Goal: Task Accomplishment & Management: Complete application form

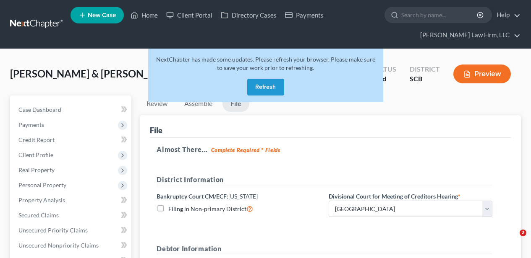
select select "0"
click at [254, 91] on button "Refresh" at bounding box center [265, 87] width 37 height 17
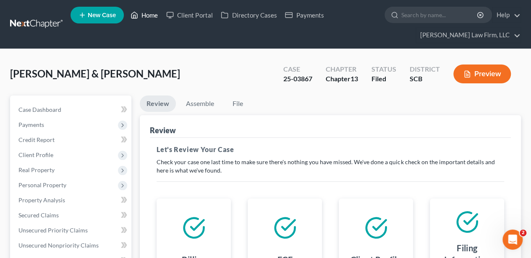
click at [141, 10] on link "Home" at bounding box center [144, 15] width 36 height 15
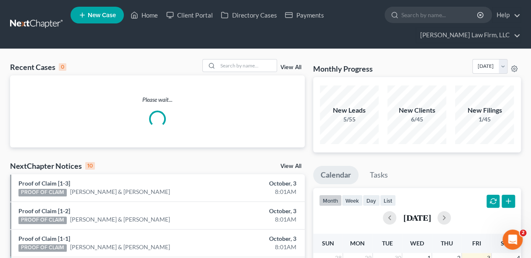
drag, startPoint x: 219, startPoint y: 59, endPoint x: 222, endPoint y: 73, distance: 13.8
click at [219, 60] on div at bounding box center [239, 65] width 75 height 13
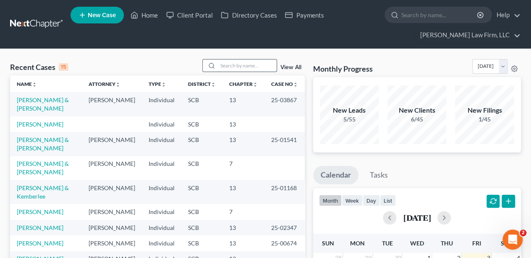
click at [224, 70] on input "search" at bounding box center [247, 66] width 59 height 12
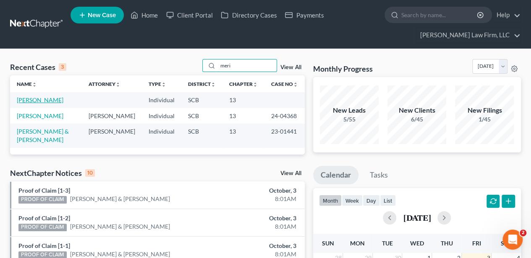
type input "meri"
click at [35, 102] on link "[PERSON_NAME]" at bounding box center [40, 99] width 47 height 7
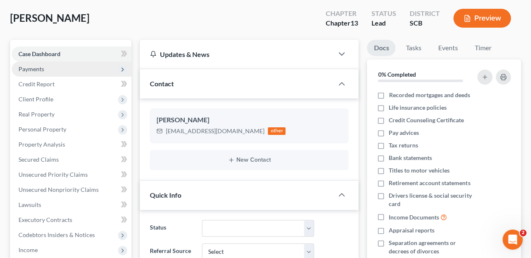
scroll to position [84, 0]
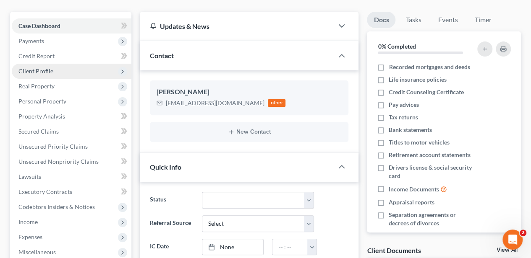
click at [56, 75] on span "Client Profile" at bounding box center [72, 71] width 120 height 15
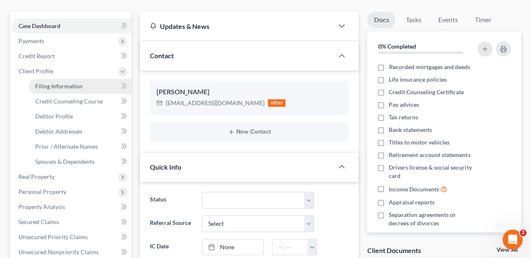
click at [55, 90] on link "Filing Information" at bounding box center [80, 86] width 103 height 15
select select "1"
select select "0"
select select "3"
select select "42"
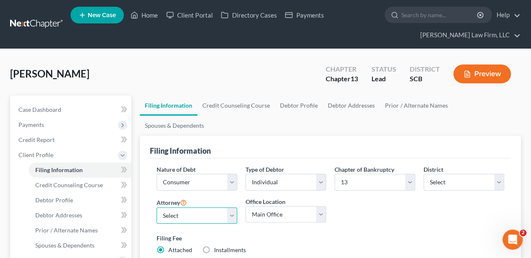
click at [174, 208] on select "Select [PERSON_NAME] - SCB [PERSON_NAME] - SCB" at bounding box center [196, 216] width 81 height 17
select select "0"
click at [156, 208] on select "Select [PERSON_NAME] - SCB [PERSON_NAME] - SCB" at bounding box center [196, 216] width 81 height 17
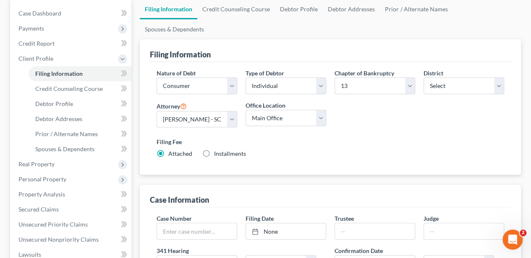
scroll to position [84, 0]
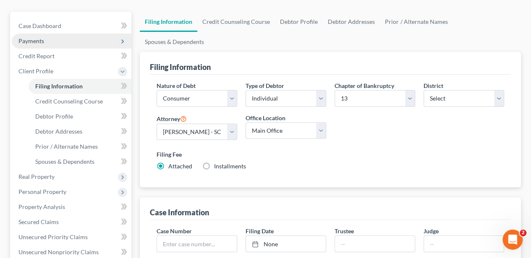
click at [49, 39] on span "Payments" at bounding box center [72, 41] width 120 height 15
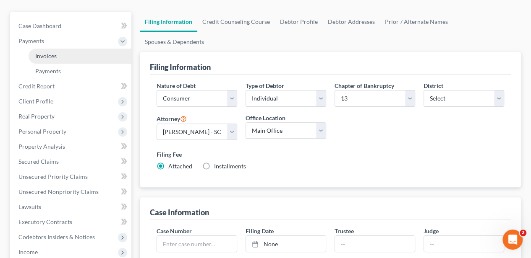
click at [54, 54] on span "Invoices" at bounding box center [45, 55] width 21 height 7
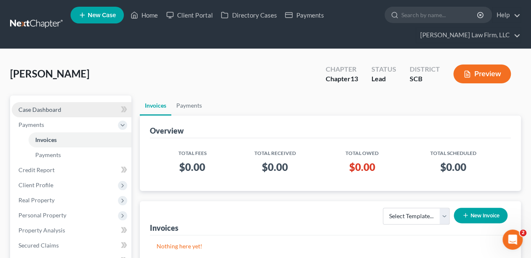
click at [50, 112] on span "Case Dashboard" at bounding box center [39, 109] width 43 height 7
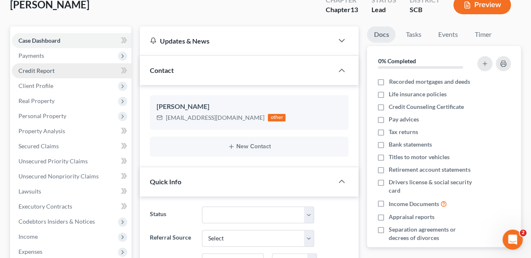
scroll to position [56, 0]
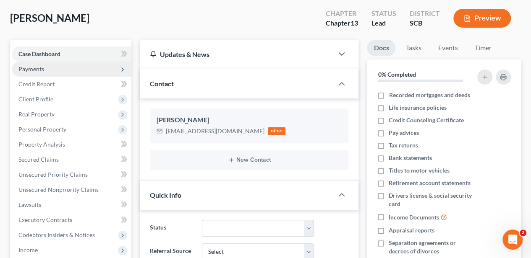
click at [49, 65] on span "Payments" at bounding box center [72, 69] width 120 height 15
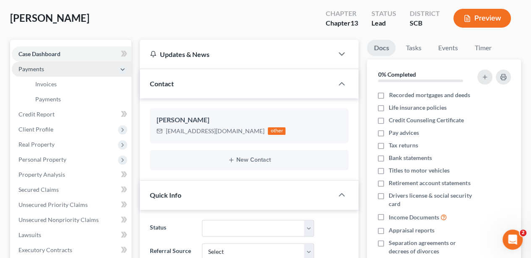
click at [49, 72] on span "Payments" at bounding box center [72, 69] width 120 height 15
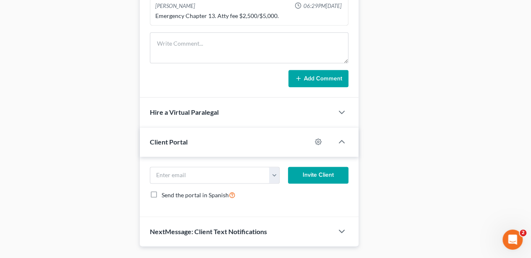
scroll to position [501, 0]
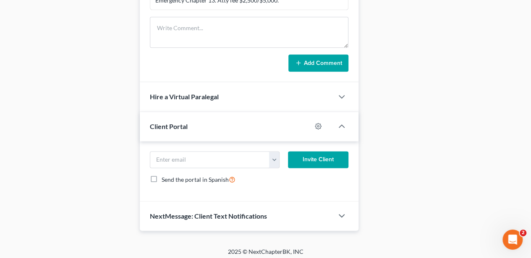
click at [184, 122] on span "Client Portal" at bounding box center [169, 126] width 38 height 8
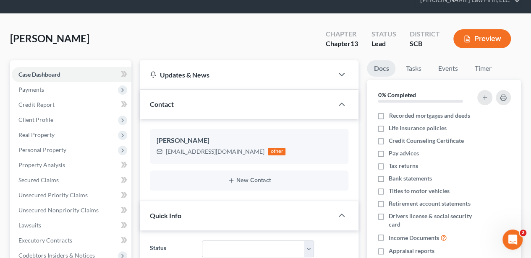
scroll to position [0, 0]
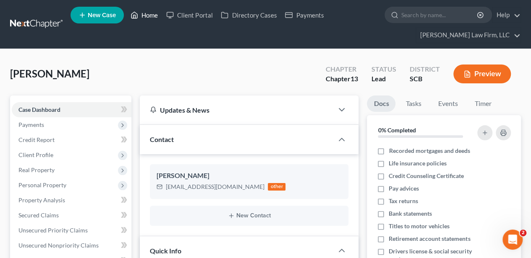
click at [153, 16] on link "Home" at bounding box center [144, 15] width 36 height 15
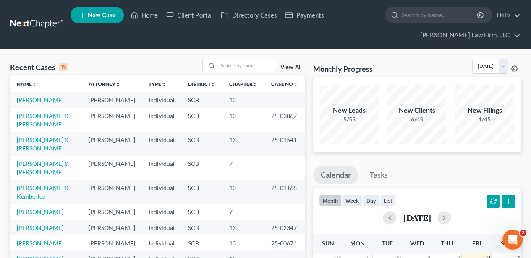
click at [25, 103] on link "[PERSON_NAME]" at bounding box center [40, 99] width 47 height 7
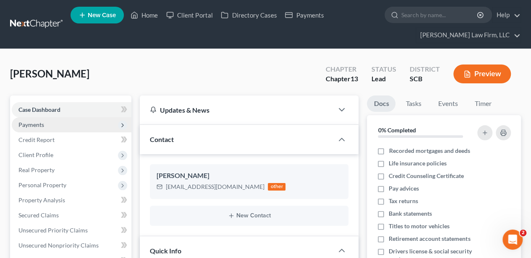
click at [30, 128] on span "Payments" at bounding box center [72, 124] width 120 height 15
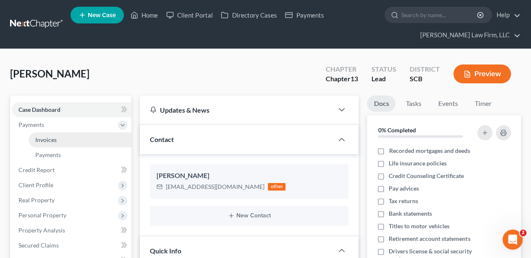
click at [34, 139] on link "Invoices" at bounding box center [80, 140] width 103 height 15
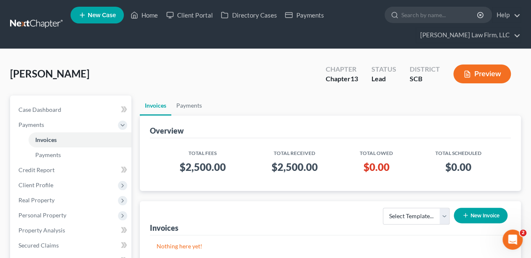
click at [110, 70] on div "[PERSON_NAME] Upgraded Chapter Chapter 13 Status Lead District SCB Preview" at bounding box center [265, 77] width 510 height 36
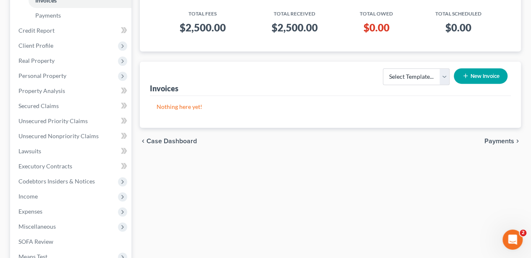
scroll to position [252, 0]
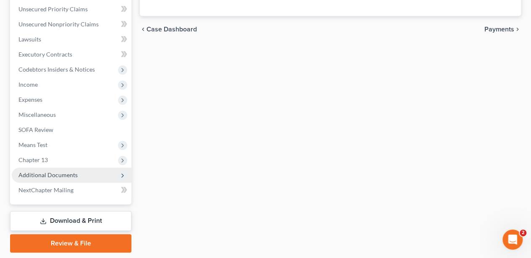
click at [94, 175] on span "Additional Documents" at bounding box center [72, 175] width 120 height 15
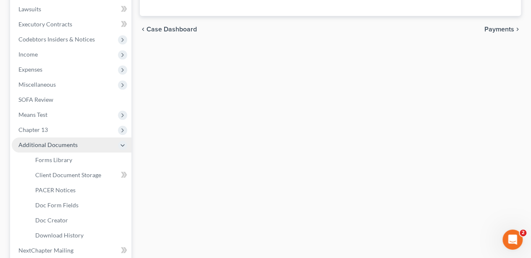
scroll to position [221, 0]
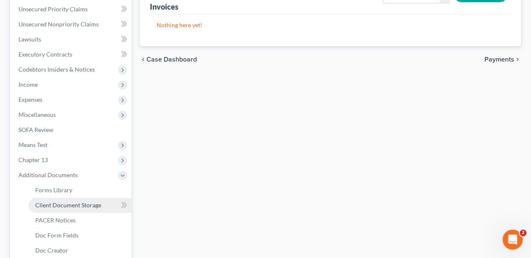
click at [96, 208] on link "Client Document Storage" at bounding box center [80, 205] width 103 height 15
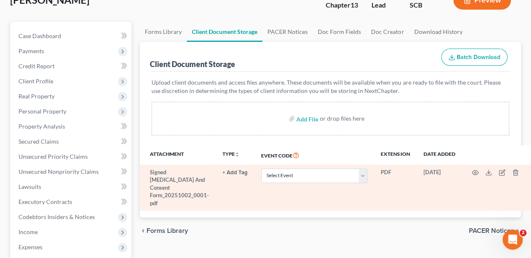
scroll to position [84, 0]
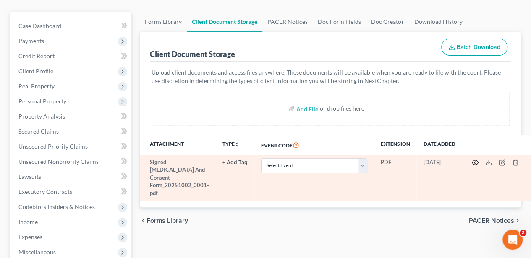
click at [471, 162] on icon "button" at bounding box center [474, 162] width 7 height 7
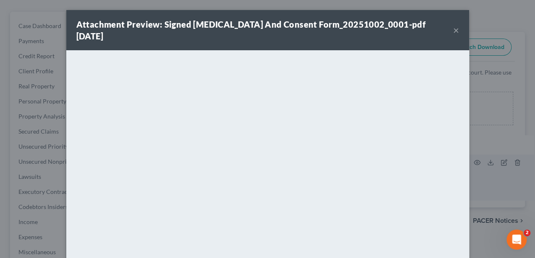
click at [453, 25] on button "×" at bounding box center [456, 30] width 6 height 10
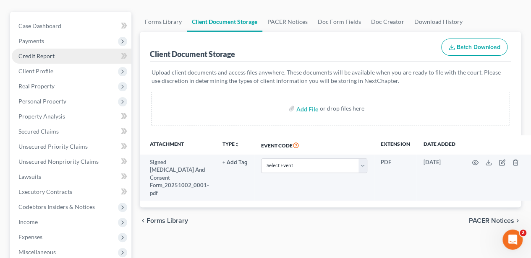
click at [34, 52] on span "Credit Report" at bounding box center [36, 55] width 36 height 7
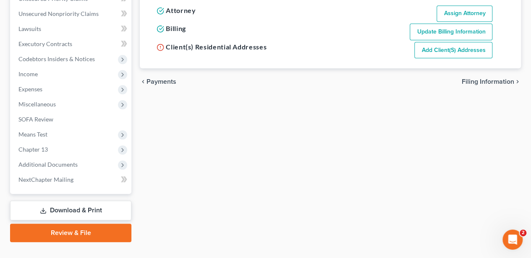
scroll to position [247, 0]
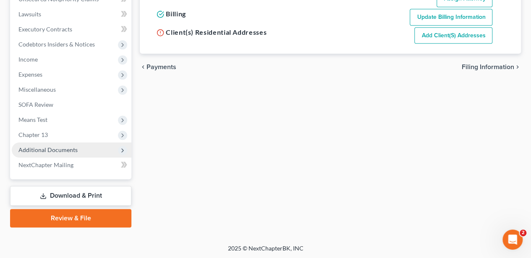
click at [67, 153] on span "Additional Documents" at bounding box center [72, 150] width 120 height 15
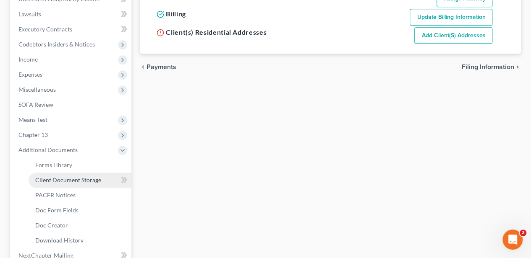
click at [61, 178] on span "Client Document Storage" at bounding box center [68, 180] width 66 height 7
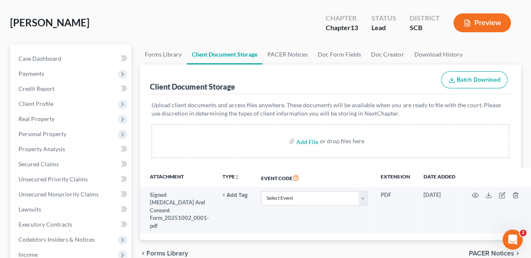
scroll to position [56, 0]
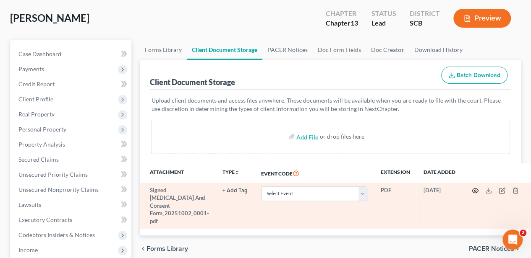
click at [474, 190] on circle "button" at bounding box center [475, 191] width 2 height 2
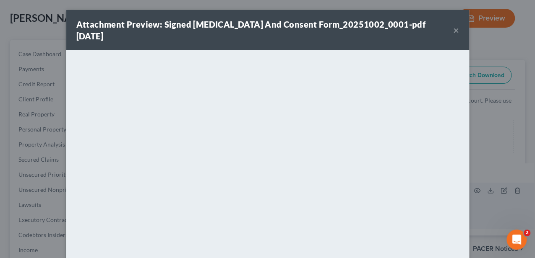
click at [453, 25] on button "×" at bounding box center [456, 30] width 6 height 10
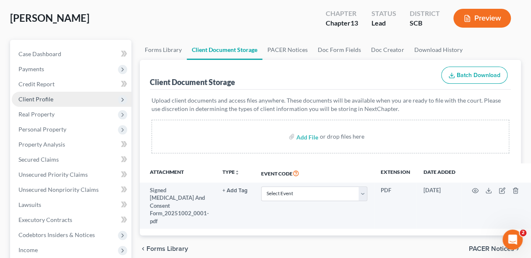
click at [52, 101] on span "Client Profile" at bounding box center [35, 99] width 35 height 7
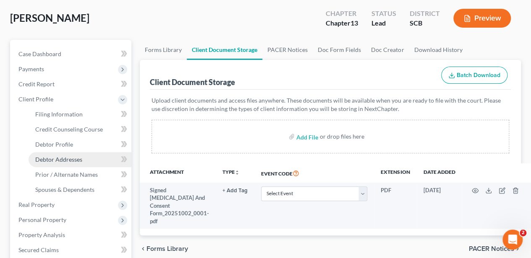
click at [65, 156] on span "Debtor Addresses" at bounding box center [58, 159] width 47 height 7
select select "0"
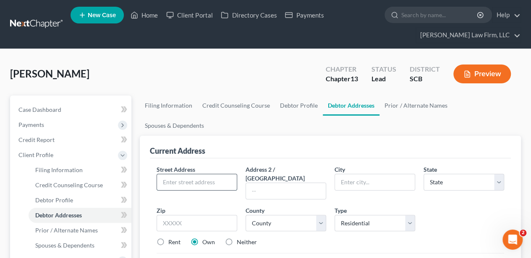
click at [177, 174] on input "text" at bounding box center [197, 182] width 80 height 16
type input "[STREET_ADDRESS][PERSON_NAME]"
click at [184, 215] on input "29486" at bounding box center [196, 223] width 81 height 17
type input "29486"
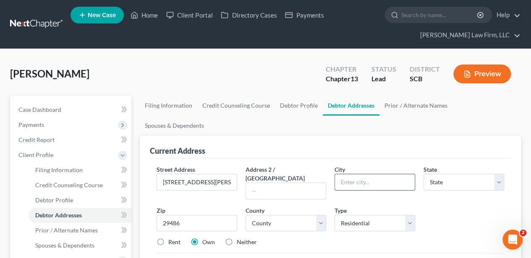
click at [364, 174] on input "text" at bounding box center [375, 182] width 80 height 16
type input "[GEOGRAPHIC_DATA]"
select select "42"
click at [292, 215] on select "County [GEOGRAPHIC_DATA] [GEOGRAPHIC_DATA] [GEOGRAPHIC_DATA] [GEOGRAPHIC_DATA] …" at bounding box center [285, 223] width 81 height 17
select select "17"
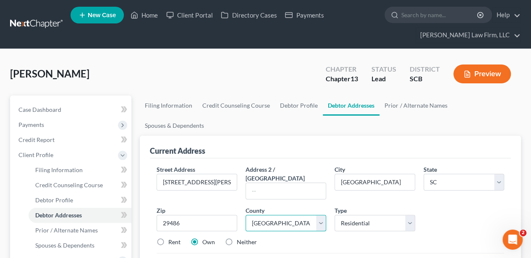
click at [245, 215] on select "County [GEOGRAPHIC_DATA] [GEOGRAPHIC_DATA] [GEOGRAPHIC_DATA] [GEOGRAPHIC_DATA] …" at bounding box center [285, 223] width 81 height 17
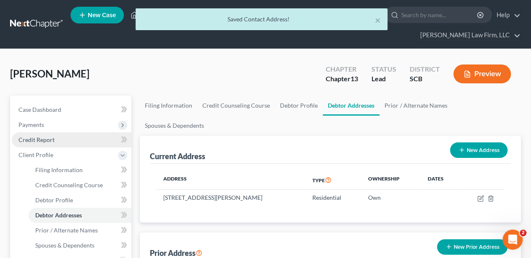
click at [43, 139] on span "Credit Report" at bounding box center [36, 139] width 36 height 7
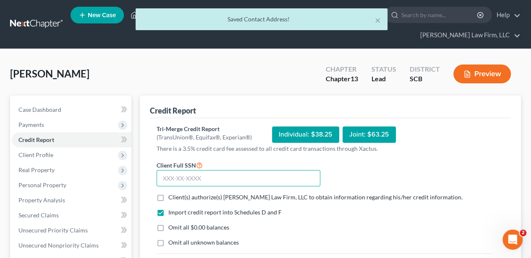
click at [179, 172] on input "text" at bounding box center [238, 178] width 164 height 17
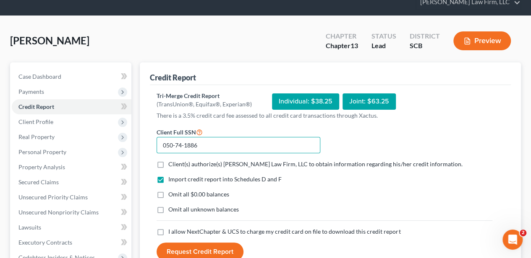
scroll to position [84, 0]
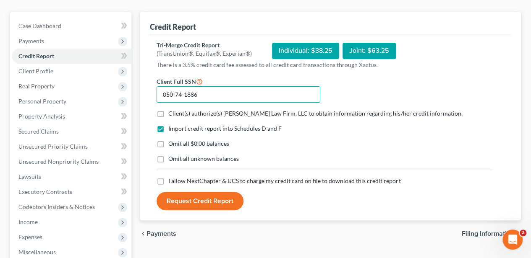
type input "050-74-1886"
click at [168, 112] on label "Client(s) authorize(s) [PERSON_NAME] Law Firm, LLC to obtain information regard…" at bounding box center [315, 113] width 294 height 8
click at [172, 112] on input "Client(s) authorize(s) [PERSON_NAME] Law Firm, LLC to obtain information regard…" at bounding box center [174, 111] width 5 height 5
checkbox input "true"
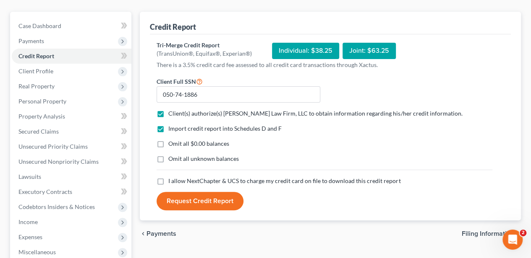
click at [168, 146] on label "Omit all $0.00 balances" at bounding box center [198, 144] width 61 height 8
click at [172, 145] on input "Omit all $0.00 balances" at bounding box center [174, 142] width 5 height 5
checkbox input "true"
click at [168, 156] on label "Omit all unknown balances" at bounding box center [203, 159] width 70 height 8
click at [172, 156] on input "Omit all unknown balances" at bounding box center [174, 157] width 5 height 5
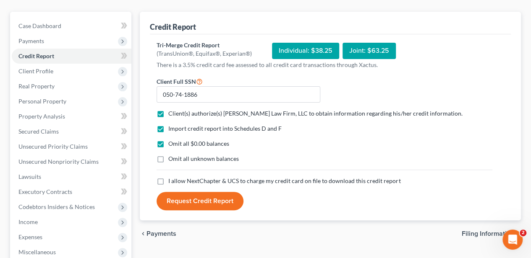
checkbox input "true"
click at [168, 181] on label "I allow NextChapter & UCS to charge my credit card on file to download this cre…" at bounding box center [284, 181] width 232 height 8
click at [172, 181] on input "I allow NextChapter & UCS to charge my credit card on file to download this cre…" at bounding box center [174, 179] width 5 height 5
checkbox input "true"
click at [188, 203] on button "Request Credit Report" at bounding box center [199, 201] width 87 height 18
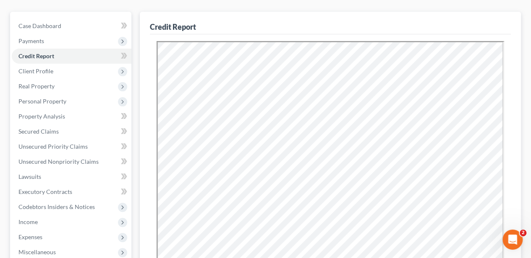
scroll to position [0, 0]
click at [62, 131] on link "Secured Claims" at bounding box center [72, 131] width 120 height 15
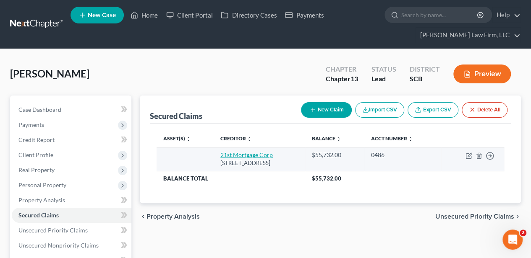
click at [228, 156] on link "21st Mortgage Corp" at bounding box center [246, 154] width 52 height 7
select select "44"
select select "0"
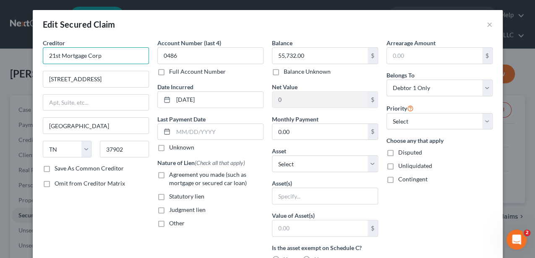
drag, startPoint x: 121, startPoint y: 63, endPoint x: 31, endPoint y: 57, distance: 90.4
click at [33, 57] on div "Creditor * 21st Mortgage Corp [STREET_ADDRESS][GEOGRAPHIC_DATA] [US_STATE][GEOG…" at bounding box center [268, 233] width 470 height 389
click at [59, 56] on input "21sy mortgage" at bounding box center [96, 55] width 106 height 17
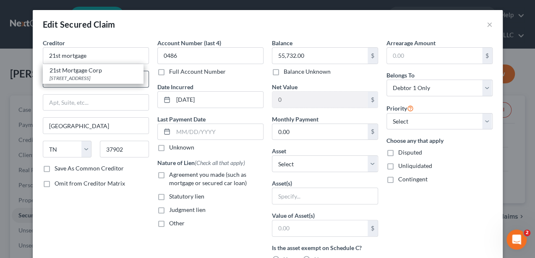
click at [98, 70] on div "21st Mortgage Corp" at bounding box center [92, 70] width 87 height 8
type input "21st Mortgage Corp"
click at [171, 177] on span "Agreement you made (such as mortgage or secured car loan)" at bounding box center [208, 179] width 78 height 16
click at [172, 176] on input "Agreement you made (such as mortgage or secured car loan)" at bounding box center [174, 173] width 5 height 5
checkbox input "true"
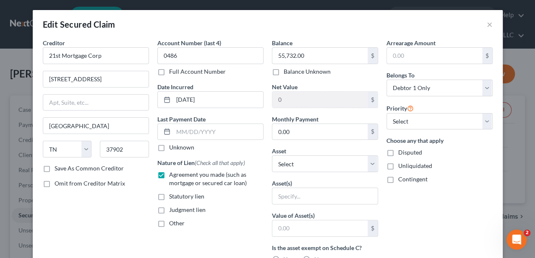
click at [175, 223] on span "Other" at bounding box center [177, 223] width 16 height 7
click at [175, 223] on input "Other" at bounding box center [174, 221] width 5 height 5
checkbox input "true"
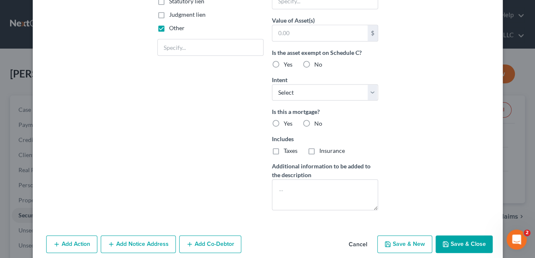
click at [457, 247] on button "Save & Close" at bounding box center [463, 245] width 57 height 18
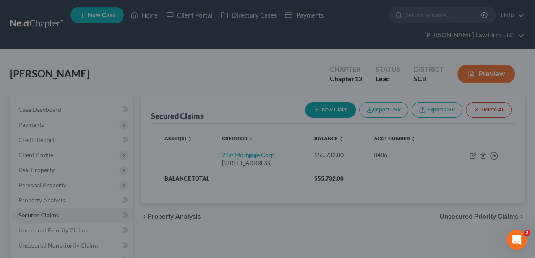
scroll to position [120, 0]
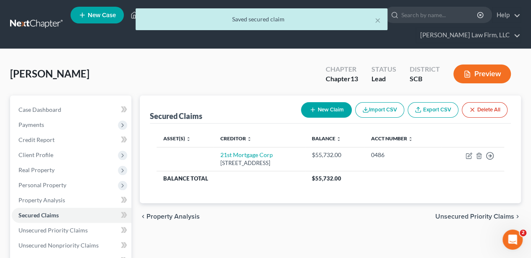
click at [461, 216] on span "Unsecured Priority Claims" at bounding box center [474, 216] width 79 height 7
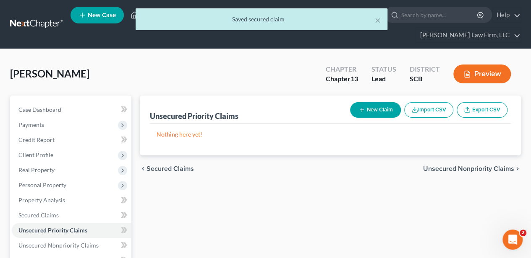
click at [366, 108] on button "New Claim" at bounding box center [375, 110] width 51 height 16
select select "0"
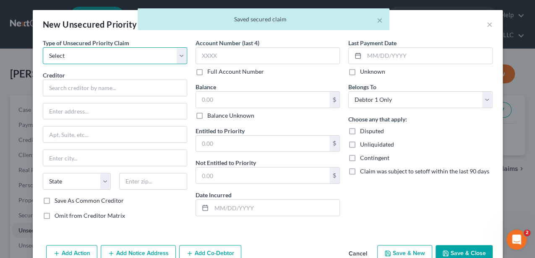
drag, startPoint x: 104, startPoint y: 54, endPoint x: 79, endPoint y: 64, distance: 26.9
click at [104, 54] on select "Select Taxes & Other Government Units Domestic Support Obligations Extensions o…" at bounding box center [115, 55] width 144 height 17
select select "9"
click at [43, 47] on select "Select Taxes & Other Government Units Domestic Support Obligations Extensions o…" at bounding box center [115, 55] width 144 height 17
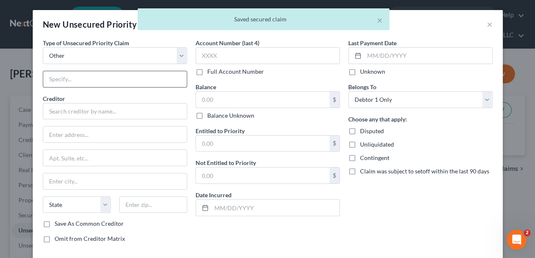
click at [75, 81] on input "text" at bounding box center [114, 79] width 143 height 16
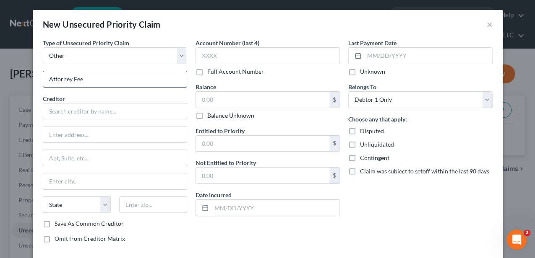
type input "Attorney Fees"
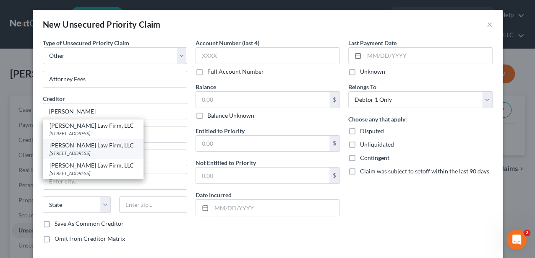
click at [77, 153] on div "[STREET_ADDRESS]" at bounding box center [92, 153] width 87 height 7
type input "[PERSON_NAME] Law Firm, LLC"
type input "[STREET_ADDRESS]"
type input "Suite 120"
type input "[GEOGRAPHIC_DATA]"
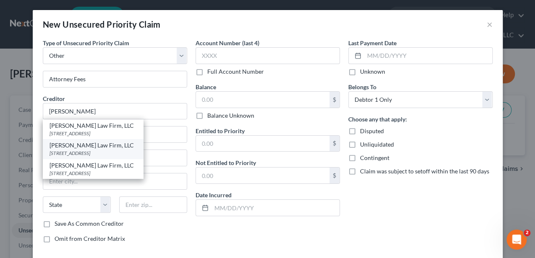
select select "42"
type input "29405"
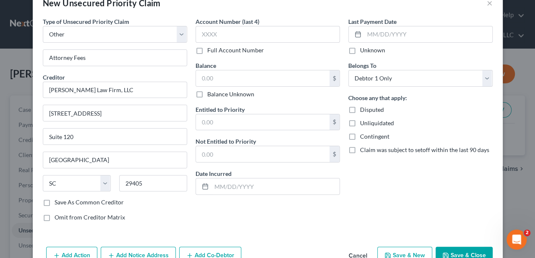
scroll to position [42, 0]
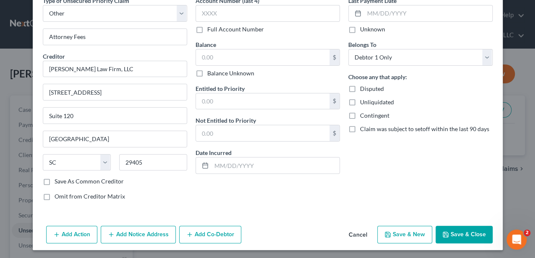
click at [76, 195] on span "Omit from Creditor Matrix" at bounding box center [90, 196] width 70 height 7
click at [63, 195] on input "Omit from Creditor Matrix" at bounding box center [60, 194] width 5 height 5
checkbox input "true"
click at [463, 236] on button "Save & Close" at bounding box center [463, 235] width 57 height 18
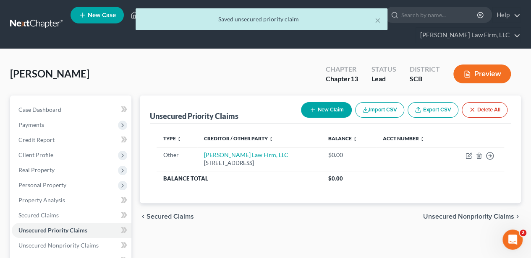
click at [447, 213] on span "Unsecured Nonpriority Claims" at bounding box center [468, 216] width 91 height 7
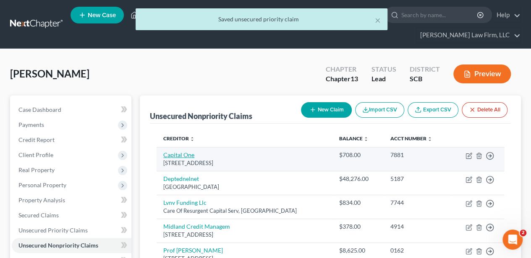
click at [190, 155] on link "Capital One" at bounding box center [178, 154] width 31 height 7
select select "46"
select select "2"
select select "0"
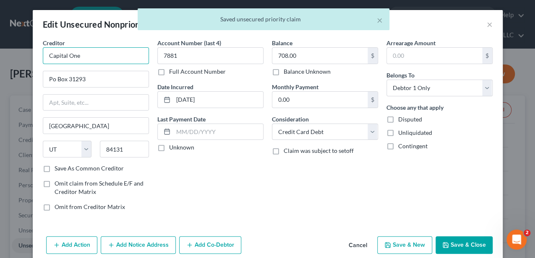
drag, startPoint x: 112, startPoint y: 63, endPoint x: 22, endPoint y: 60, distance: 90.6
click at [22, 60] on div "Edit Unsecured Nonpriority Claim × Creditor * Capital One Po Box 31293 [GEOGRAP…" at bounding box center [267, 129] width 535 height 258
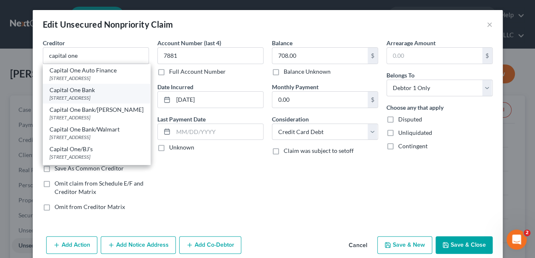
click at [67, 92] on div "Capital One Bank" at bounding box center [96, 90] width 94 height 8
type input "Capital One Bank"
type input "PO Box 30285"
type input "84130"
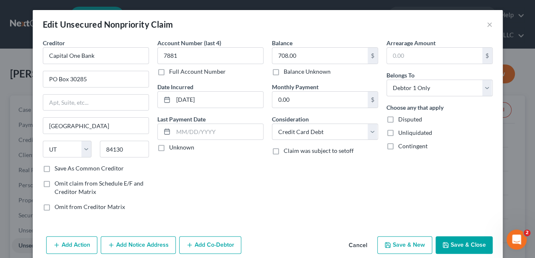
click at [453, 244] on button "Save & Close" at bounding box center [463, 246] width 57 height 18
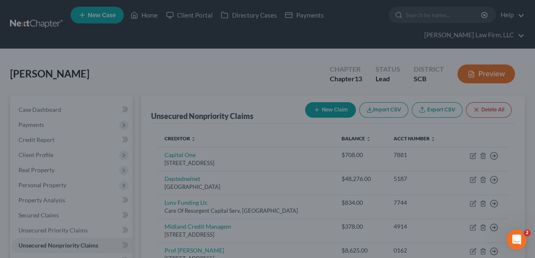
type input "0"
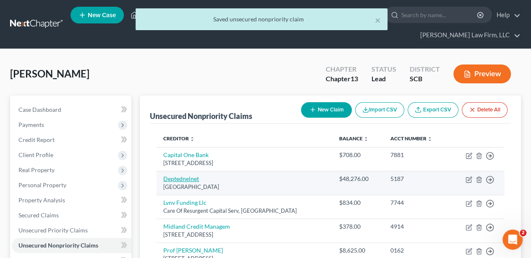
click at [192, 177] on link "Deptednelnet" at bounding box center [181, 178] width 36 height 7
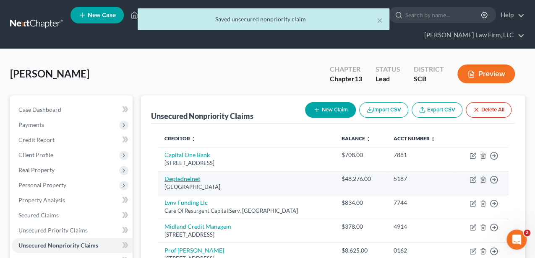
select select "30"
select select "17"
select select "0"
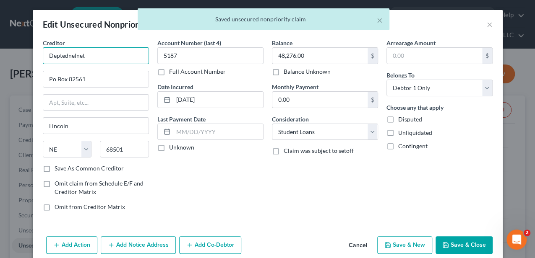
drag, startPoint x: 47, startPoint y: 54, endPoint x: 36, endPoint y: 53, distance: 11.3
click at [39, 54] on div "Creditor * Deptednelnet Po Box 82561 [GEOGRAPHIC_DATA][US_STATE] AZ CA CO [GEOG…" at bounding box center [96, 128] width 114 height 179
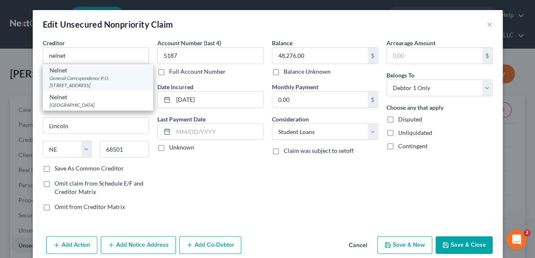
click at [71, 78] on div "General Correspondence P.O. [STREET_ADDRESS]" at bounding box center [97, 82] width 97 height 14
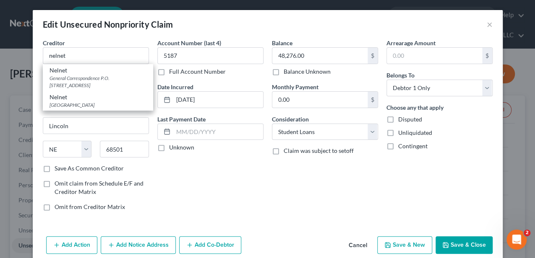
type input "Nelnet"
type input "General Correspondence"
type input "P.O. Box 82561"
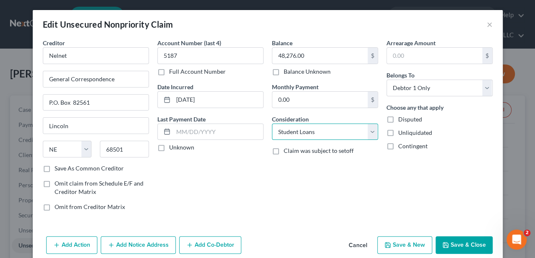
click at [307, 130] on select "Select Cable / Satellite Services Collection Agency Credit Card Debt Debt Couns…" at bounding box center [325, 132] width 106 height 17
select select "14"
click at [272, 124] on select "Select Cable / Satellite Services Collection Agency Credit Card Debt Debt Couns…" at bounding box center [325, 132] width 106 height 17
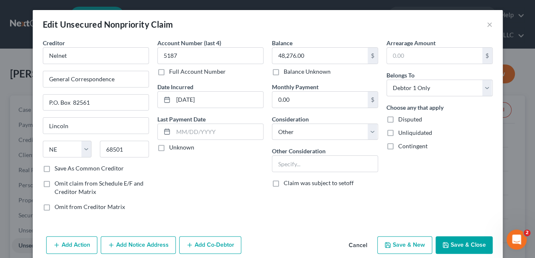
click at [303, 154] on label "Other Consideration" at bounding box center [299, 151] width 54 height 9
click at [303, 159] on input "text" at bounding box center [324, 164] width 105 height 16
paste input "Notice Only-Educational (The debtor understands this debt is non-dischargeable …"
type input "Notice Only-Educational (The debtor understands this debt is non-dischargeable …"
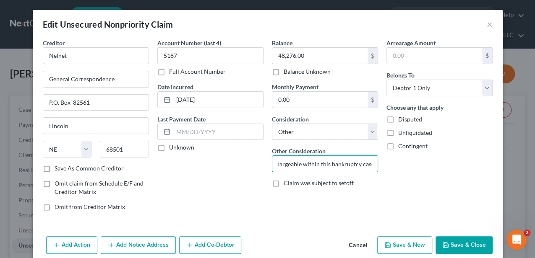
click at [466, 244] on button "Save & Close" at bounding box center [463, 246] width 57 height 18
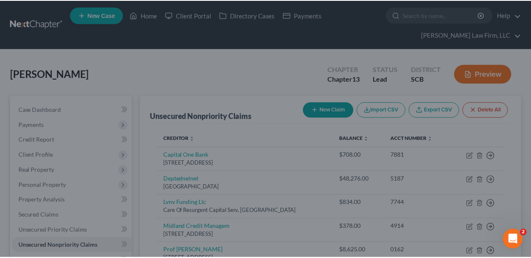
scroll to position [0, 0]
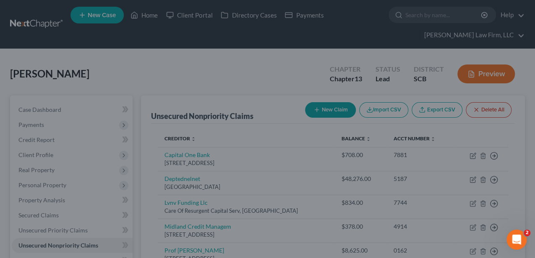
type input "0"
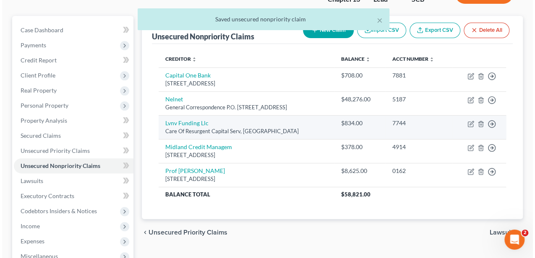
scroll to position [84, 0]
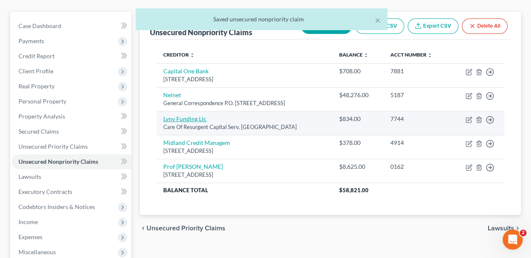
click at [189, 119] on link "Lvnv Funding Llc" at bounding box center [184, 118] width 43 height 7
select select "42"
select select "1"
select select "0"
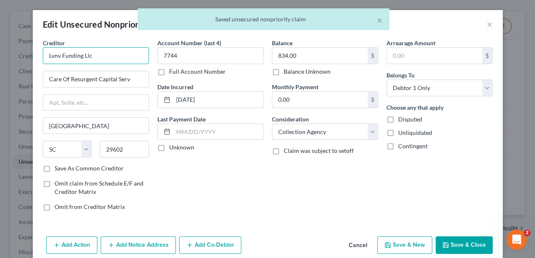
drag, startPoint x: 90, startPoint y: 54, endPoint x: 35, endPoint y: 51, distance: 55.0
click at [39, 52] on div "Creditor * Lvnv Funding Llc Care Of Resurgent Capital Serv [GEOGRAPHIC_DATA] St…" at bounding box center [96, 128] width 114 height 179
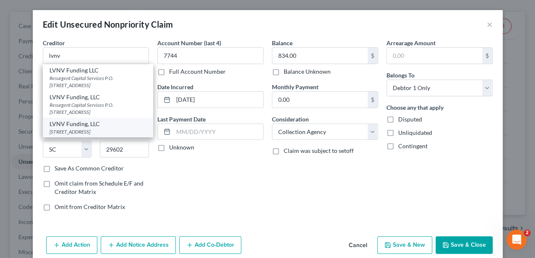
click at [83, 127] on div "LVNV Funding, LLC" at bounding box center [97, 124] width 97 height 8
type input "LVNV Funding, LLC"
type input "PO Box 10497"
type input "29603"
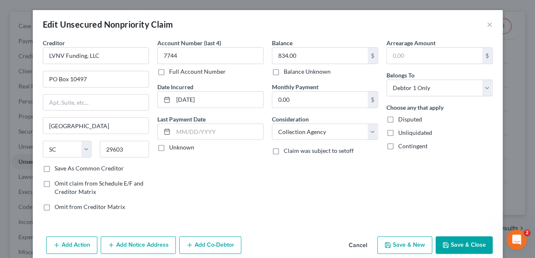
click at [469, 250] on button "Save & Close" at bounding box center [463, 246] width 57 height 18
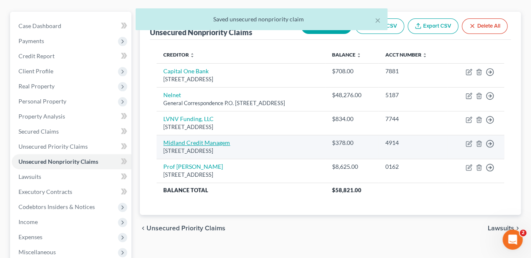
click at [199, 139] on link "Midland Credit Managem" at bounding box center [196, 142] width 67 height 7
select select "23"
select select "0"
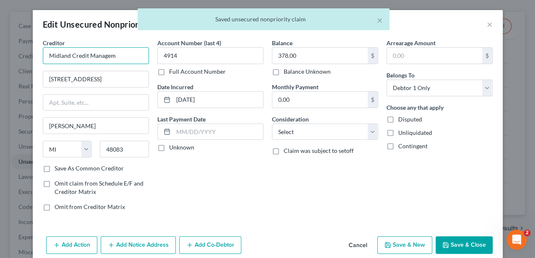
drag, startPoint x: 121, startPoint y: 62, endPoint x: 40, endPoint y: 55, distance: 80.8
click at [43, 56] on input "Midland Credit Managem" at bounding box center [96, 55] width 106 height 17
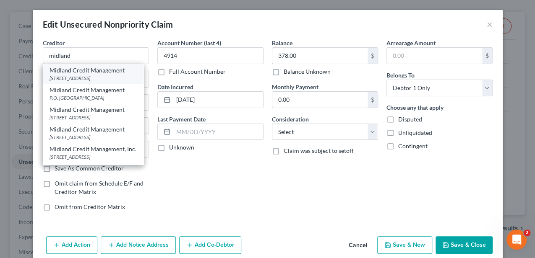
click at [70, 70] on div "Midland Credit Management" at bounding box center [92, 70] width 87 height 8
type input "Midland Credit Management"
type input "350 Camino De La Reina"
type input "Ste 100"
type input "[GEOGRAPHIC_DATA]"
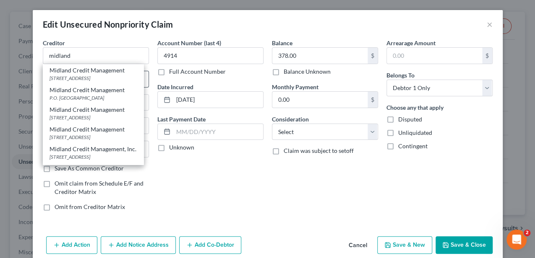
select select "4"
type input "92108"
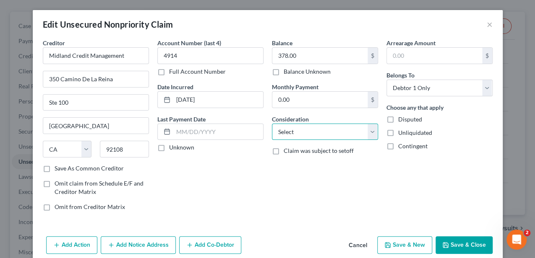
click at [331, 127] on select "Select Cable / Satellite Services Collection Agency Credit Card Debt Debt Couns…" at bounding box center [325, 132] width 106 height 17
select select "1"
click at [272, 124] on select "Select Cable / Satellite Services Collection Agency Credit Card Debt Debt Couns…" at bounding box center [325, 132] width 106 height 17
click at [457, 246] on button "Save & Close" at bounding box center [463, 246] width 57 height 18
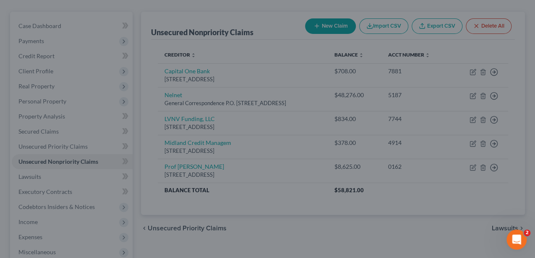
type input "0"
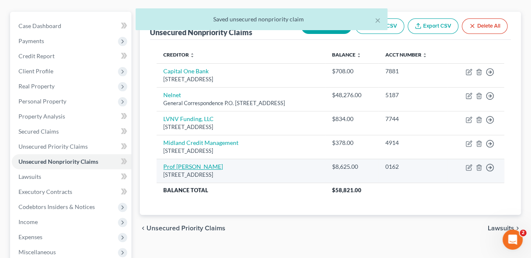
click at [178, 167] on link "Prof [PERSON_NAME]" at bounding box center [193, 166] width 60 height 7
select select "9"
select select "0"
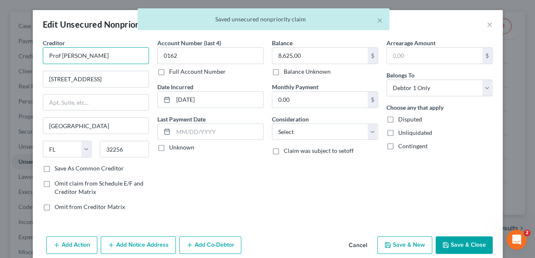
drag, startPoint x: 76, startPoint y: 54, endPoint x: 31, endPoint y: 52, distance: 44.9
click at [34, 53] on div "Creditor * Prof Debt [GEOGRAPHIC_DATA] [US_STATE][GEOGRAPHIC_DATA] [GEOGRAPHIC_…" at bounding box center [268, 136] width 470 height 195
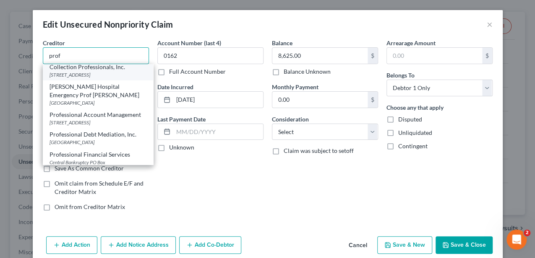
scroll to position [56, 0]
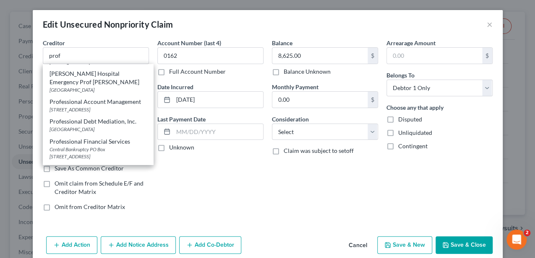
click at [187, 159] on div "Account Number (last 4) 0162 Full Account Number Date Incurred [DATE] Last Paym…" at bounding box center [210, 128] width 114 height 179
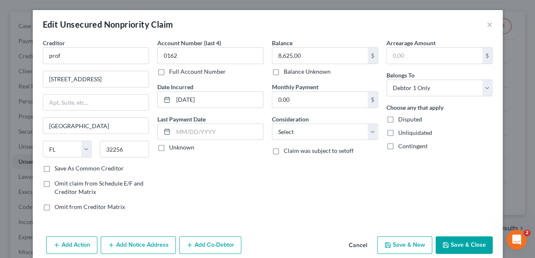
scroll to position [0, 0]
click at [88, 59] on input "prof" at bounding box center [96, 55] width 106 height 17
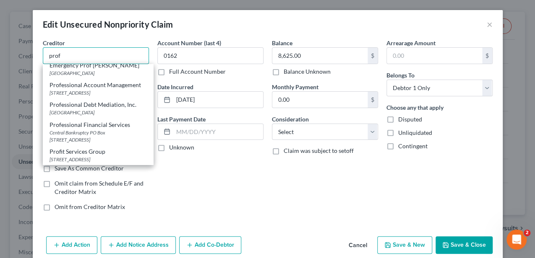
scroll to position [87, 0]
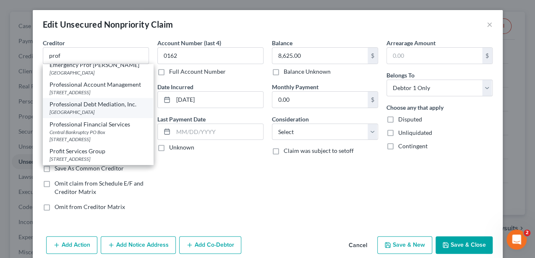
click at [110, 100] on div "Professional Debt Mediation, Inc." at bounding box center [97, 104] width 97 height 8
type input "Professional Debt Mediation, Inc."
type input "PO Box 550979"
type input "32255"
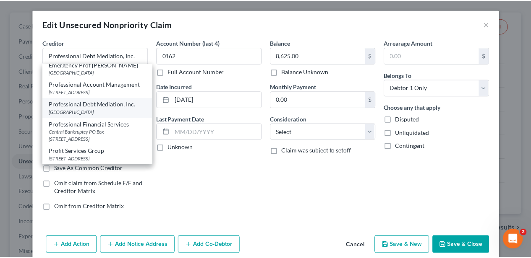
scroll to position [0, 0]
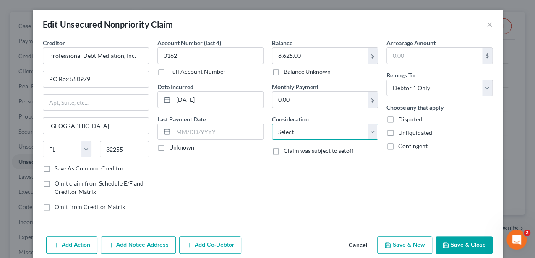
click at [289, 127] on select "Select Cable / Satellite Services Collection Agency Credit Card Debt Debt Couns…" at bounding box center [325, 132] width 106 height 17
select select "1"
click at [272, 124] on select "Select Cable / Satellite Services Collection Agency Credit Card Debt Debt Couns…" at bounding box center [325, 132] width 106 height 17
click at [472, 237] on button "Save & Close" at bounding box center [463, 246] width 57 height 18
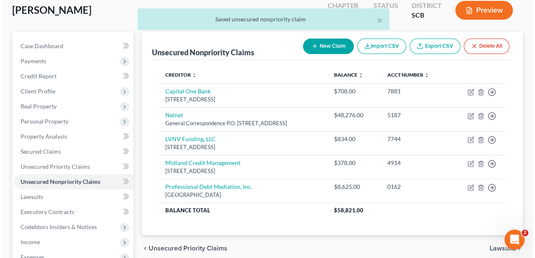
scroll to position [56, 0]
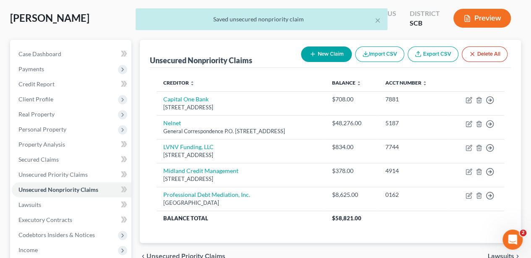
click at [325, 59] on button "New Claim" at bounding box center [326, 55] width 51 height 16
select select "0"
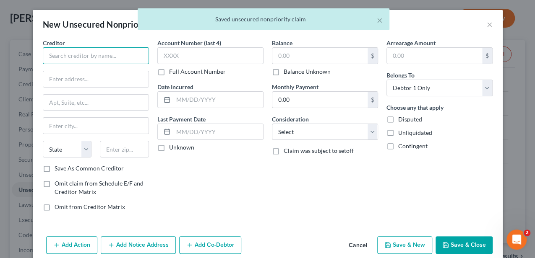
click at [87, 54] on input "text" at bounding box center [96, 55] width 106 height 17
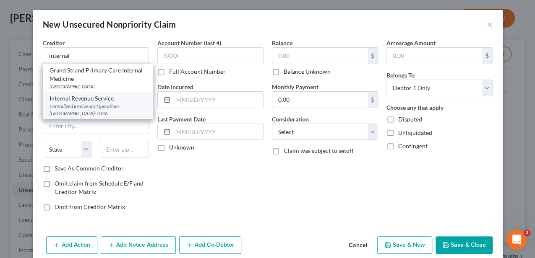
click at [85, 108] on div "Centralized Insolvency Operations [GEOGRAPHIC_DATA]-7346" at bounding box center [97, 110] width 97 height 14
type input "Internal Revenue Service"
type input "Centralized Insolvency Operations"
type input "PO Box 7346"
type input "[GEOGRAPHIC_DATA]"
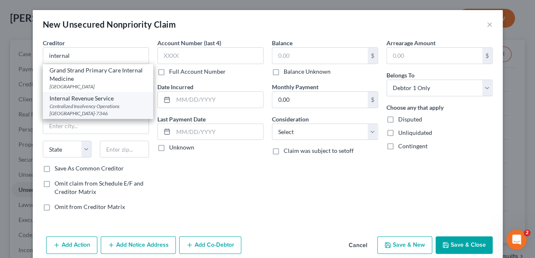
select select "39"
type input "19101-7346"
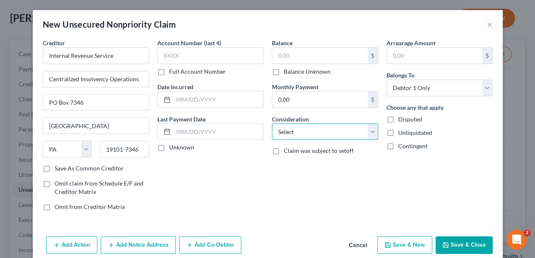
click at [293, 135] on select "Select Cable / Satellite Services Collection Agency Credit Card Debt Debt Couns…" at bounding box center [325, 132] width 106 height 17
select select "14"
click at [272, 124] on select "Select Cable / Satellite Services Collection Agency Credit Card Debt Debt Couns…" at bounding box center [325, 132] width 106 height 17
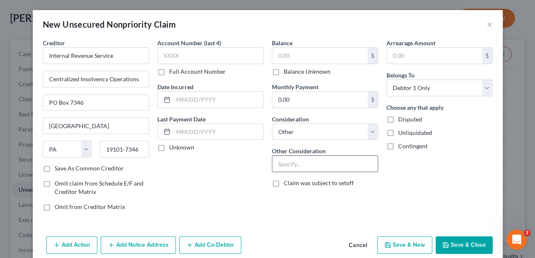
click at [302, 166] on input "text" at bounding box center [324, 164] width 105 height 16
type input "Notice only"
click at [477, 243] on button "Save & Close" at bounding box center [463, 246] width 57 height 18
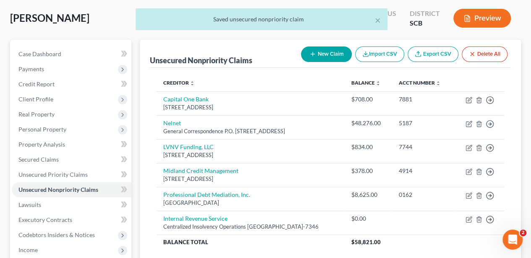
click at [325, 55] on button "New Claim" at bounding box center [326, 55] width 51 height 16
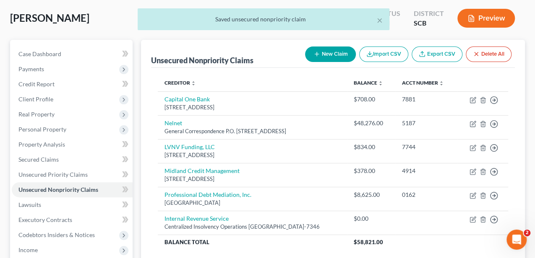
select select "0"
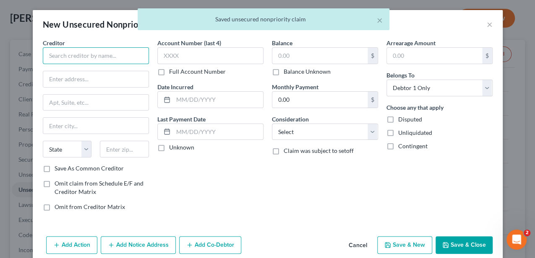
click at [69, 59] on input "text" at bounding box center [96, 55] width 106 height 17
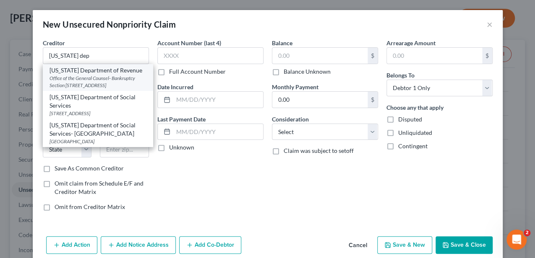
click at [97, 73] on div "[US_STATE] Department of Revenue" at bounding box center [97, 70] width 97 height 8
type input "[US_STATE] Department of Revenue"
type input "Office of the General Counsel- Bankruptcy Section"
type input "[STREET_ADDRESS]"
type input "Columbia"
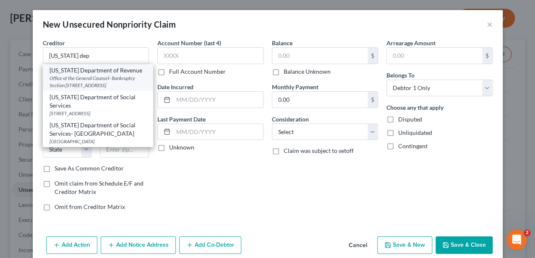
select select "42"
type input "29210-5666"
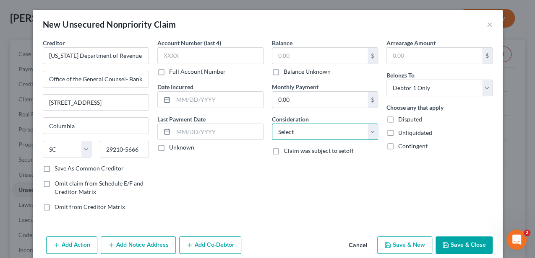
click at [278, 128] on select "Select Cable / Satellite Services Collection Agency Credit Card Debt Debt Couns…" at bounding box center [325, 132] width 106 height 17
select select "14"
click at [272, 124] on select "Select Cable / Satellite Services Collection Agency Credit Card Debt Debt Couns…" at bounding box center [325, 132] width 106 height 17
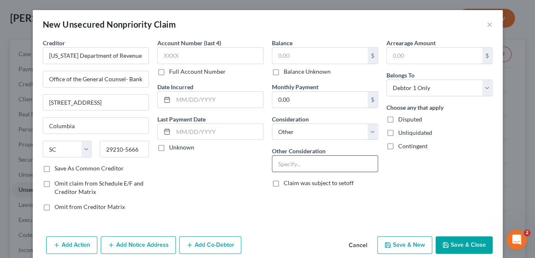
click at [299, 164] on input "text" at bounding box center [324, 164] width 105 height 16
type input "Notice only"
drag, startPoint x: 447, startPoint y: 192, endPoint x: 451, endPoint y: 205, distance: 13.7
click at [447, 192] on div "Arrearage Amount $ Belongs To * Select Debtor 1 Only Debtor 2 Only Debtor 1 And…" at bounding box center [439, 128] width 114 height 179
click at [470, 244] on button "Save & Close" at bounding box center [463, 246] width 57 height 18
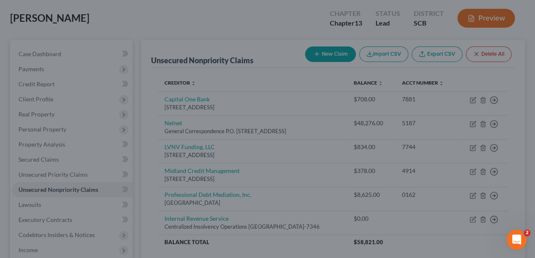
type input "0.00"
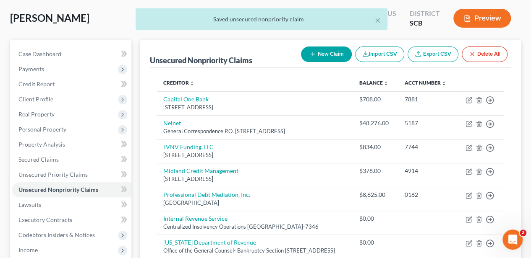
click at [320, 58] on button "New Claim" at bounding box center [326, 55] width 51 height 16
select select "0"
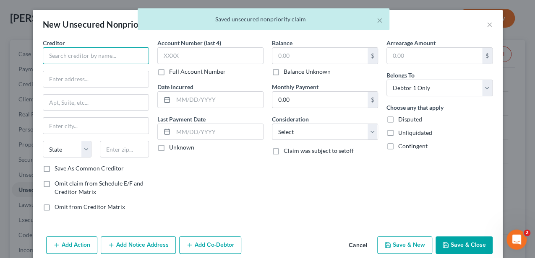
click at [113, 51] on input "text" at bounding box center [96, 55] width 106 height 17
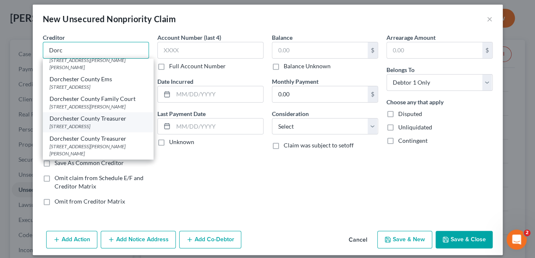
scroll to position [11, 0]
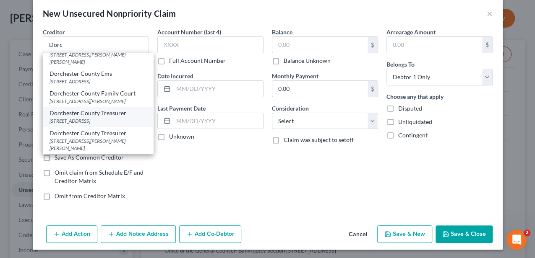
click at [109, 119] on div "[STREET_ADDRESS]" at bounding box center [97, 120] width 97 height 7
type input "Dorchester County Treasurer"
type input "[STREET_ADDRESS]"
type input "[GEOGRAPHIC_DATA]"
select select "42"
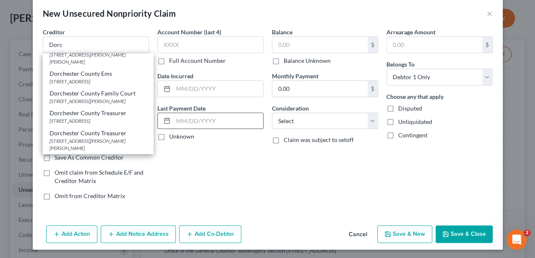
type input "29483"
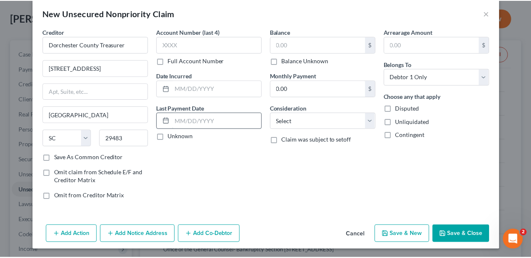
scroll to position [0, 0]
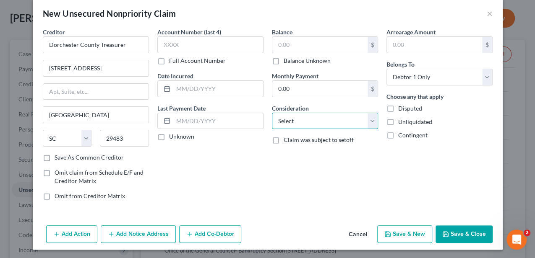
click at [281, 122] on select "Select Cable / Satellite Services Collection Agency Credit Card Debt Debt Couns…" at bounding box center [325, 121] width 106 height 17
select select "14"
click at [272, 113] on select "Select Cable / Satellite Services Collection Agency Credit Card Debt Debt Couns…" at bounding box center [325, 121] width 106 height 17
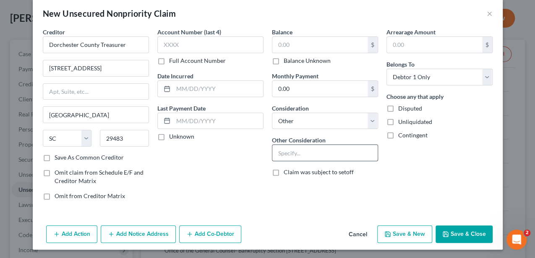
click at [307, 151] on input "text" at bounding box center [324, 153] width 105 height 16
type input "Notice only"
click at [448, 229] on button "Save & Close" at bounding box center [463, 235] width 57 height 18
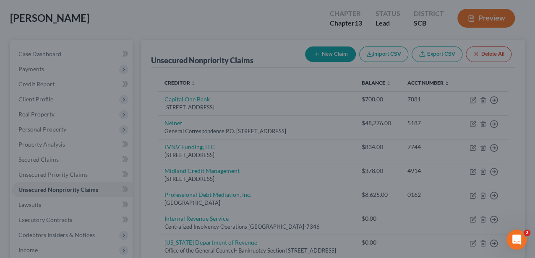
type input "0.00"
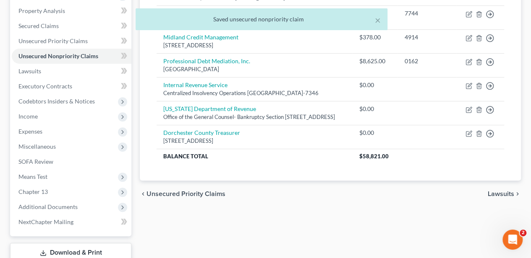
scroll to position [224, 0]
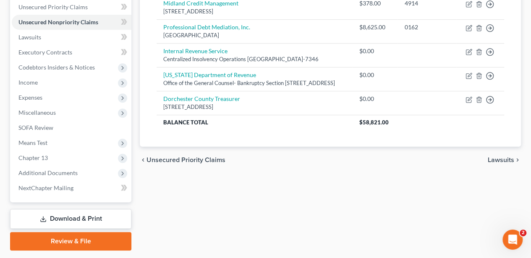
click at [215, 164] on span "Unsecured Priority Claims" at bounding box center [185, 160] width 79 height 7
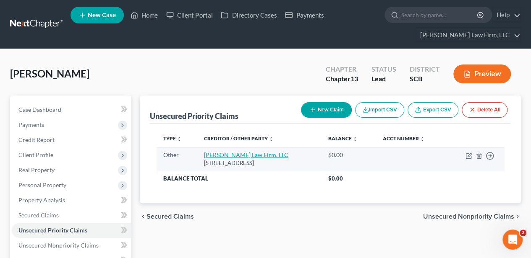
click at [218, 153] on link "[PERSON_NAME] Law Firm, LLC" at bounding box center [246, 154] width 84 height 7
select select "9"
select select "42"
select select "0"
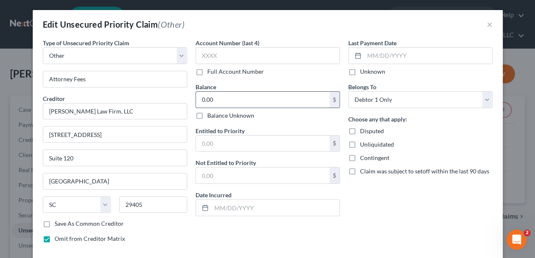
click at [221, 104] on input "0.00" at bounding box center [262, 100] width 133 height 16
type input "2,851.25"
click at [209, 144] on input "text" at bounding box center [262, 144] width 133 height 16
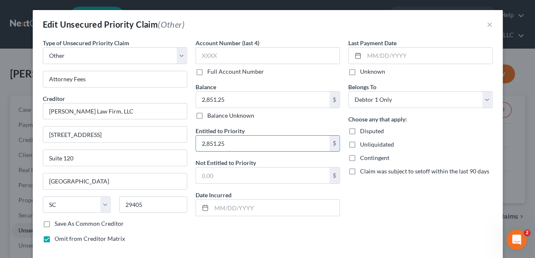
type input "2,851.25"
click at [393, 203] on div "Last Payment Date Unknown Belongs To * Select Debtor 1 Only Debtor 2 Only Debto…" at bounding box center [420, 144] width 153 height 211
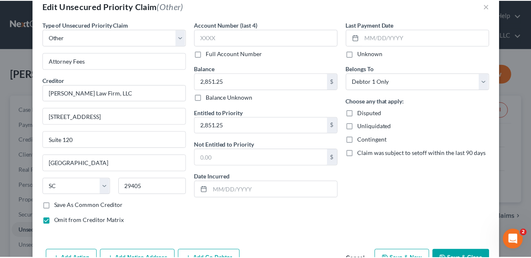
scroll to position [28, 0]
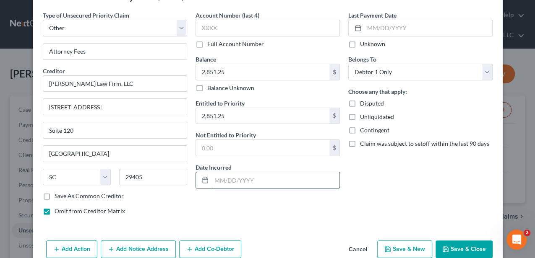
click at [260, 174] on input "text" at bounding box center [275, 180] width 128 height 16
type input "O"
type input "10/2025"
click at [471, 247] on button "Save & Close" at bounding box center [463, 250] width 57 height 18
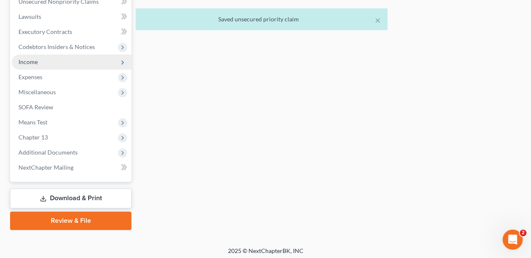
scroll to position [247, 0]
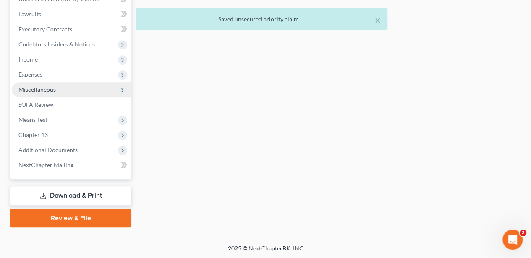
click at [68, 89] on span "Miscellaneous" at bounding box center [72, 89] width 120 height 15
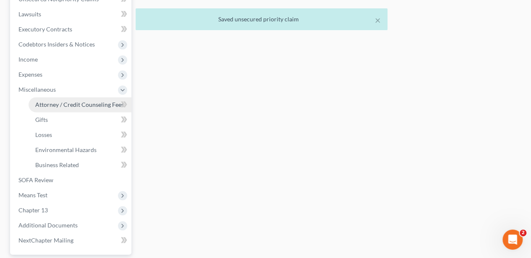
click at [67, 101] on span "Attorney / Credit Counseling Fees" at bounding box center [79, 104] width 88 height 7
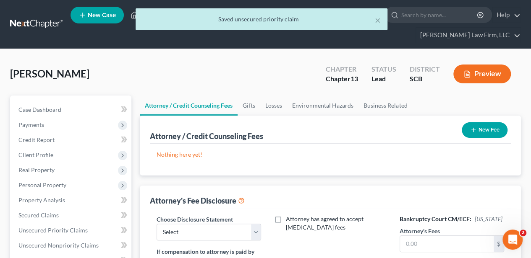
click at [466, 128] on button "New Fee" at bounding box center [484, 130] width 46 height 16
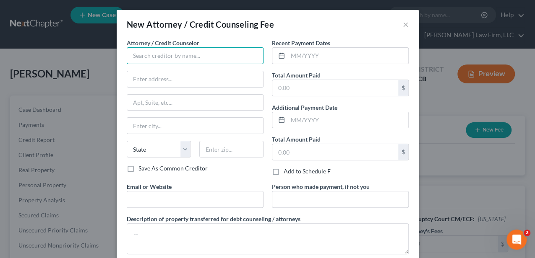
click at [166, 57] on input "text" at bounding box center [195, 55] width 137 height 17
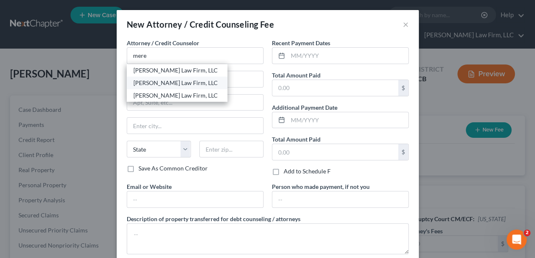
click at [159, 86] on div "[PERSON_NAME] Law Firm, LLC" at bounding box center [176, 83] width 87 height 8
type input "[PERSON_NAME] Law Firm, LLC"
type input "[STREET_ADDRESS]"
type input "Suite 120"
type input "[GEOGRAPHIC_DATA]"
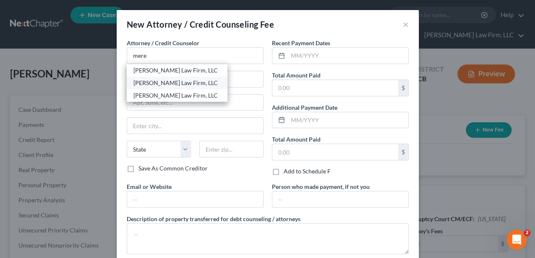
select select "42"
type input "29405"
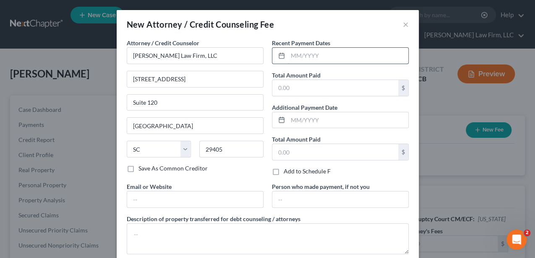
click at [320, 56] on input "text" at bounding box center [348, 56] width 120 height 16
type input "10/2025"
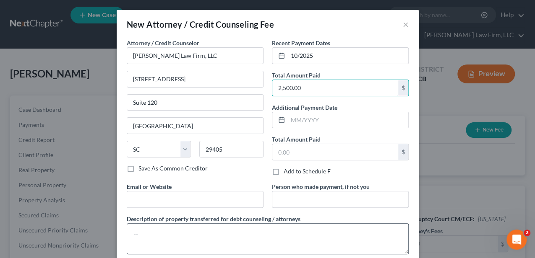
type input "2,500.00"
click at [221, 236] on textarea at bounding box center [268, 239] width 282 height 31
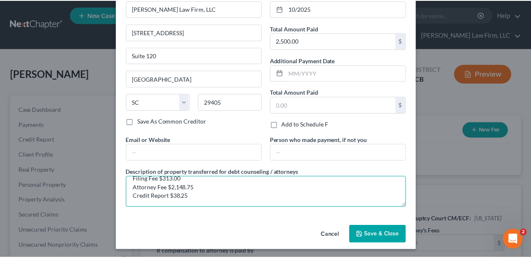
scroll to position [47, 0]
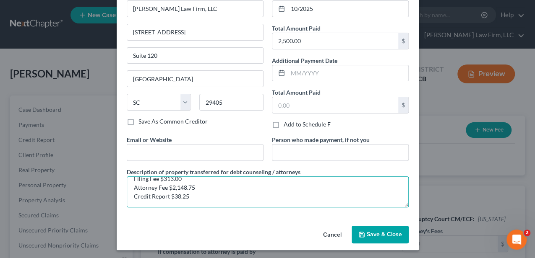
type textarea "Filing Fee $313.00 Attorney Fee $2,148.75 Credit Report $38.25"
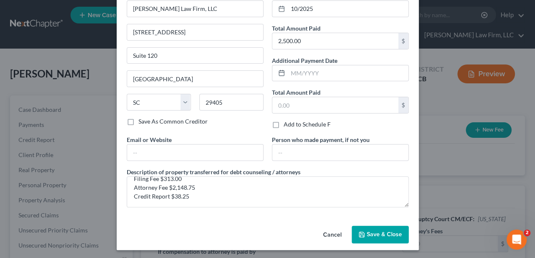
click at [377, 226] on button "Save & Close" at bounding box center [379, 235] width 57 height 18
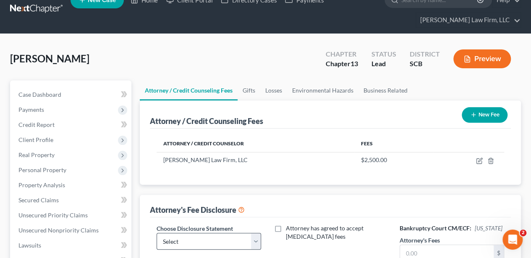
scroll to position [56, 0]
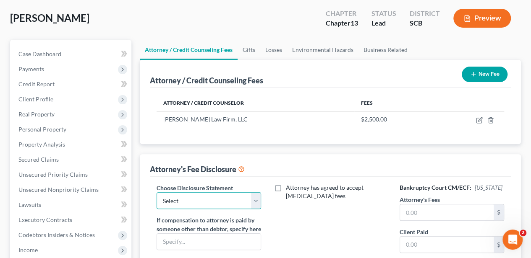
drag, startPoint x: 223, startPoint y: 201, endPoint x: 203, endPoint y: 205, distance: 20.4
click at [223, 201] on select "Select Disclosure of Compensation of Attorney for Debtor(S)" at bounding box center [208, 200] width 104 height 17
click at [201, 198] on select "Select Disclosure of Compensation of Attorney for Debtor(S)" at bounding box center [208, 200] width 104 height 17
select select "0"
click at [156, 192] on select "Select Disclosure of Compensation of Attorney for Debtor(S)" at bounding box center [208, 200] width 104 height 17
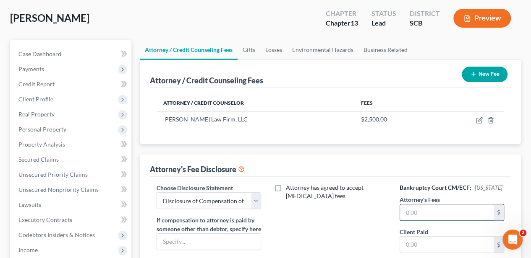
click at [420, 221] on input "text" at bounding box center [447, 213] width 94 height 16
type input "5,000.00"
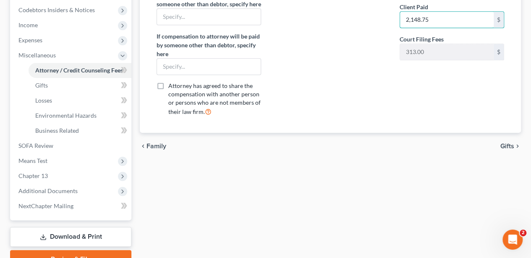
type input "2,148.75"
click at [505, 150] on span "Gifts" at bounding box center [507, 146] width 14 height 7
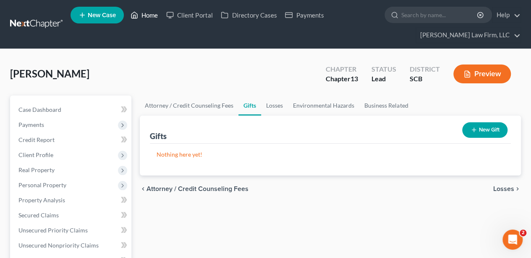
drag, startPoint x: 141, startPoint y: 14, endPoint x: 124, endPoint y: 13, distance: 16.8
click at [141, 14] on link "Home" at bounding box center [144, 15] width 36 height 15
